Goal: Book appointment/travel/reservation

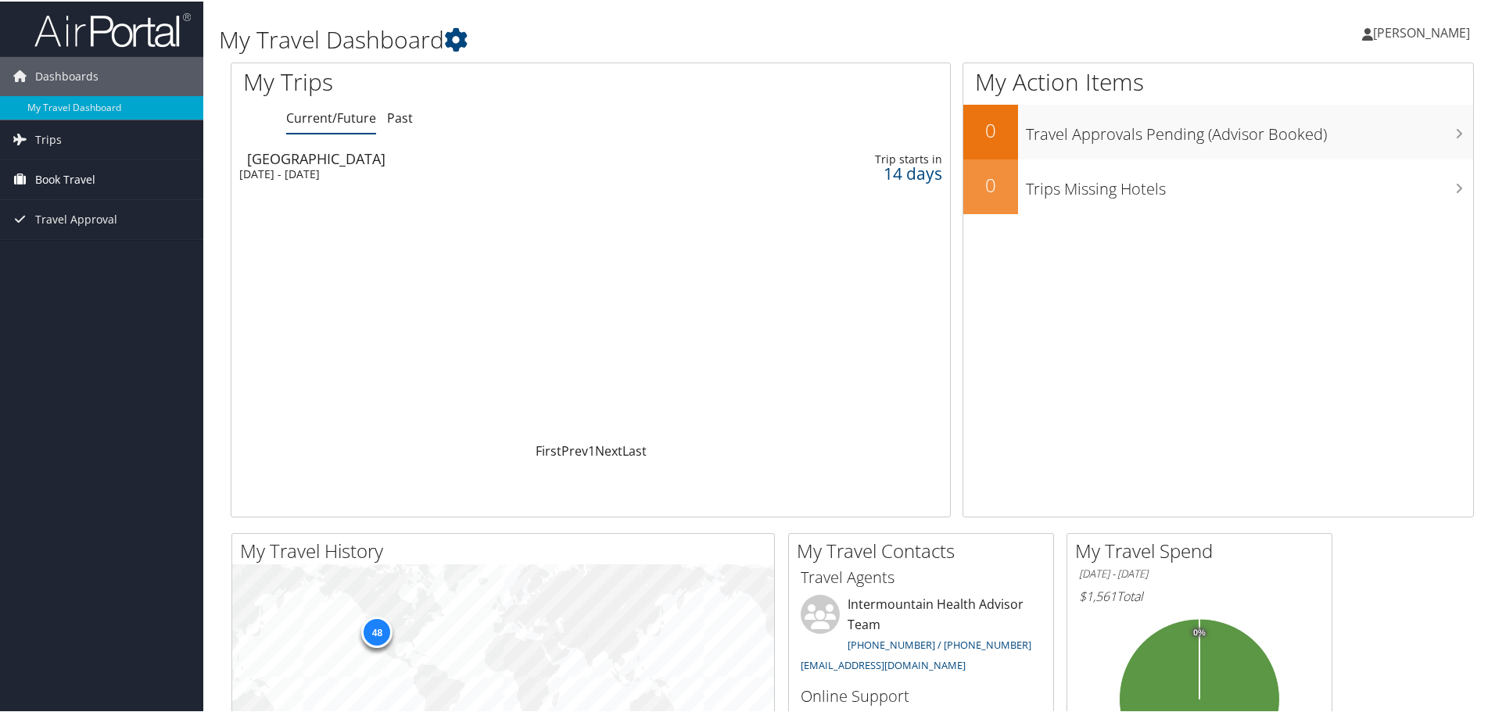
click at [57, 181] on span "Book Travel" at bounding box center [65, 178] width 60 height 39
click at [59, 257] on link "Book/Manage Online Trips" at bounding box center [101, 256] width 203 height 23
click at [114, 260] on link "Book/Manage Online Trips" at bounding box center [101, 256] width 203 height 23
click at [88, 255] on link "Book/Manage Online Trips" at bounding box center [101, 256] width 203 height 23
click at [73, 177] on span "Book Travel" at bounding box center [65, 178] width 60 height 39
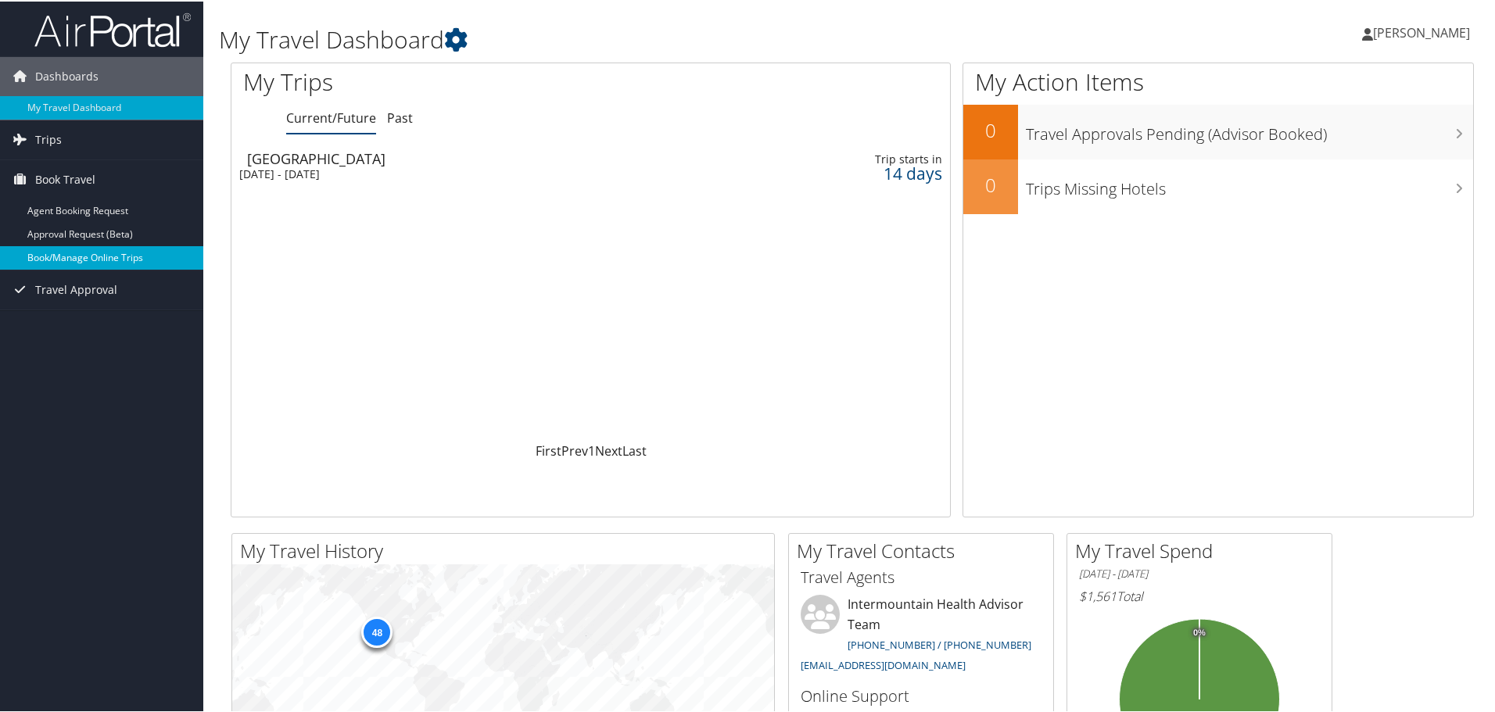
click at [64, 260] on link "Book/Manage Online Trips" at bounding box center [101, 256] width 203 height 23
